Goal: Find contact information: Find contact information

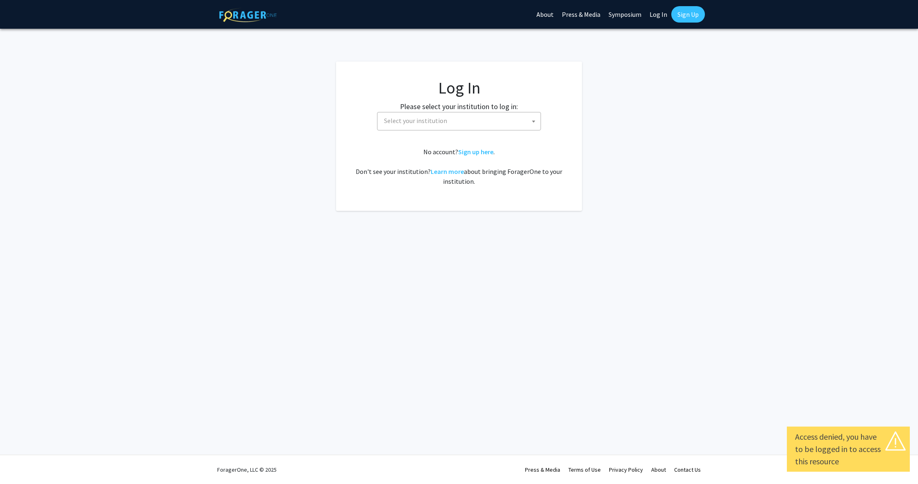
select select
click at [450, 132] on fg-card-body "Log In Please select your institution to log in: [GEOGRAPHIC_DATA] [GEOGRAPHIC_…" at bounding box center [459, 136] width 213 height 116
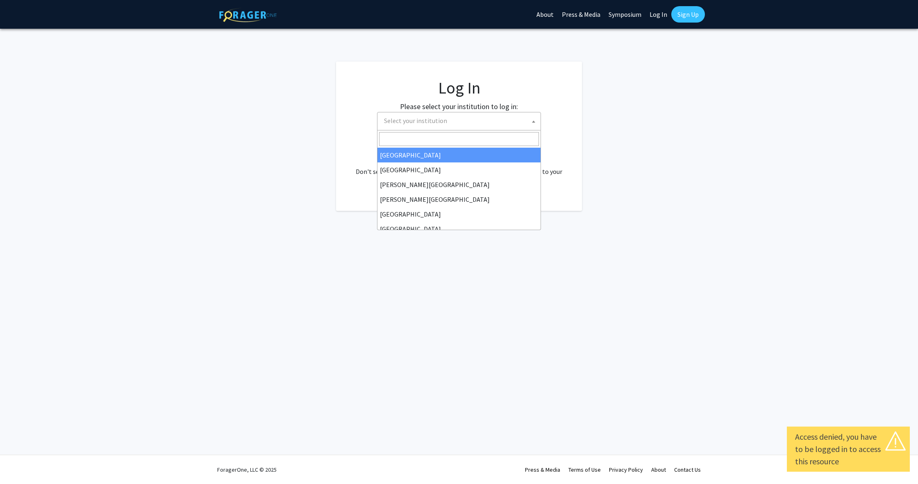
click at [450, 125] on span "Select your institution" at bounding box center [461, 120] width 160 height 17
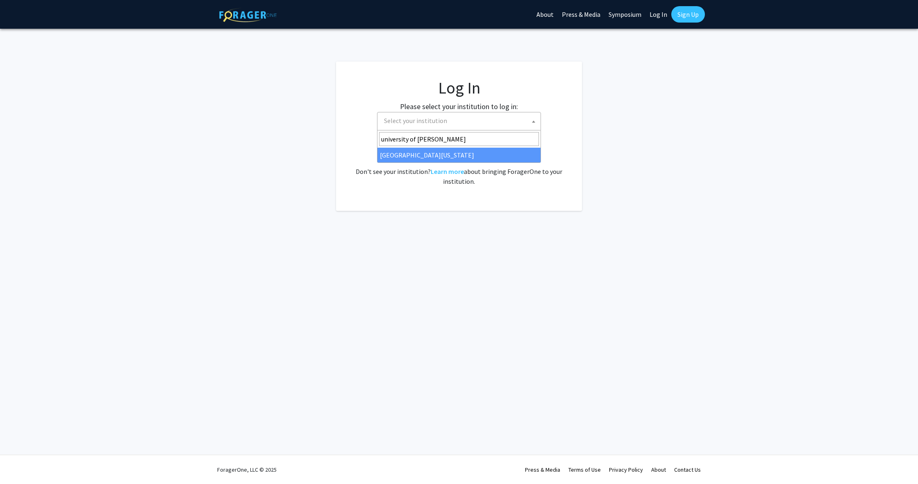
type input "university of [PERSON_NAME]"
select select "13"
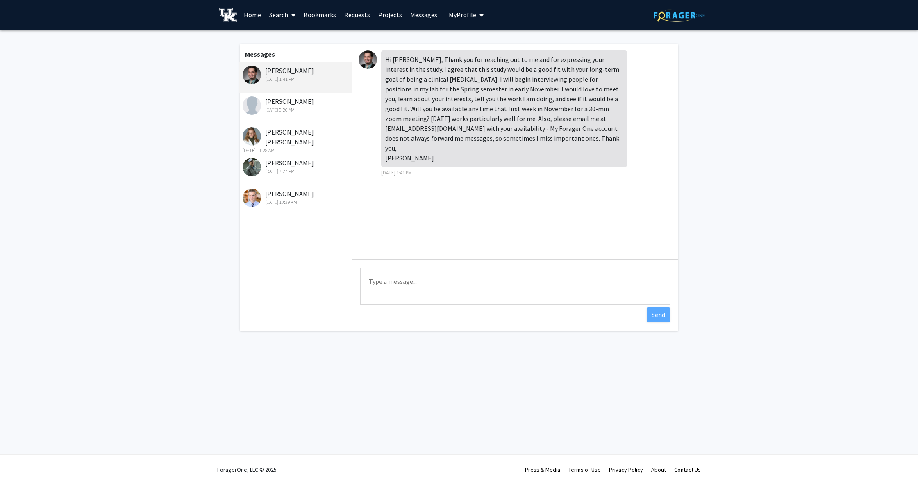
click at [534, 117] on div "Hi Margee, Thank you for reaching out to me and for expressing your interest in…" at bounding box center [504, 108] width 246 height 116
drag, startPoint x: 535, startPoint y: 120, endPoint x: 597, endPoint y: 120, distance: 62.3
click at [597, 120] on div "Hi Margee, Thank you for reaching out to me and for expressing your interest in…" at bounding box center [504, 108] width 246 height 116
copy div "ian.boggero@uky.edu"
